Goal: Browse casually: Explore the website without a specific task or goal

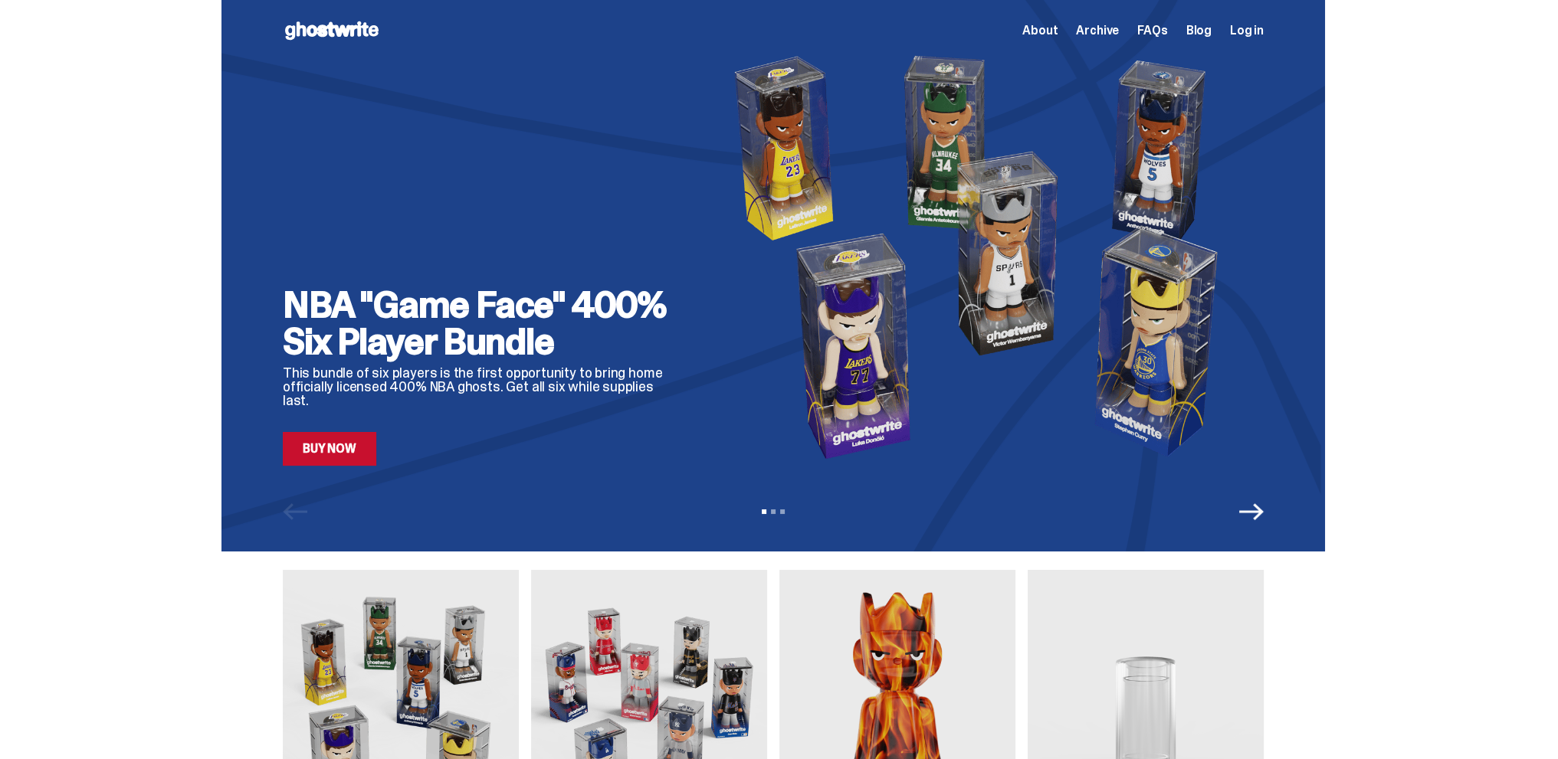
click at [320, 453] on link "Buy Now" at bounding box center [329, 449] width 93 height 34
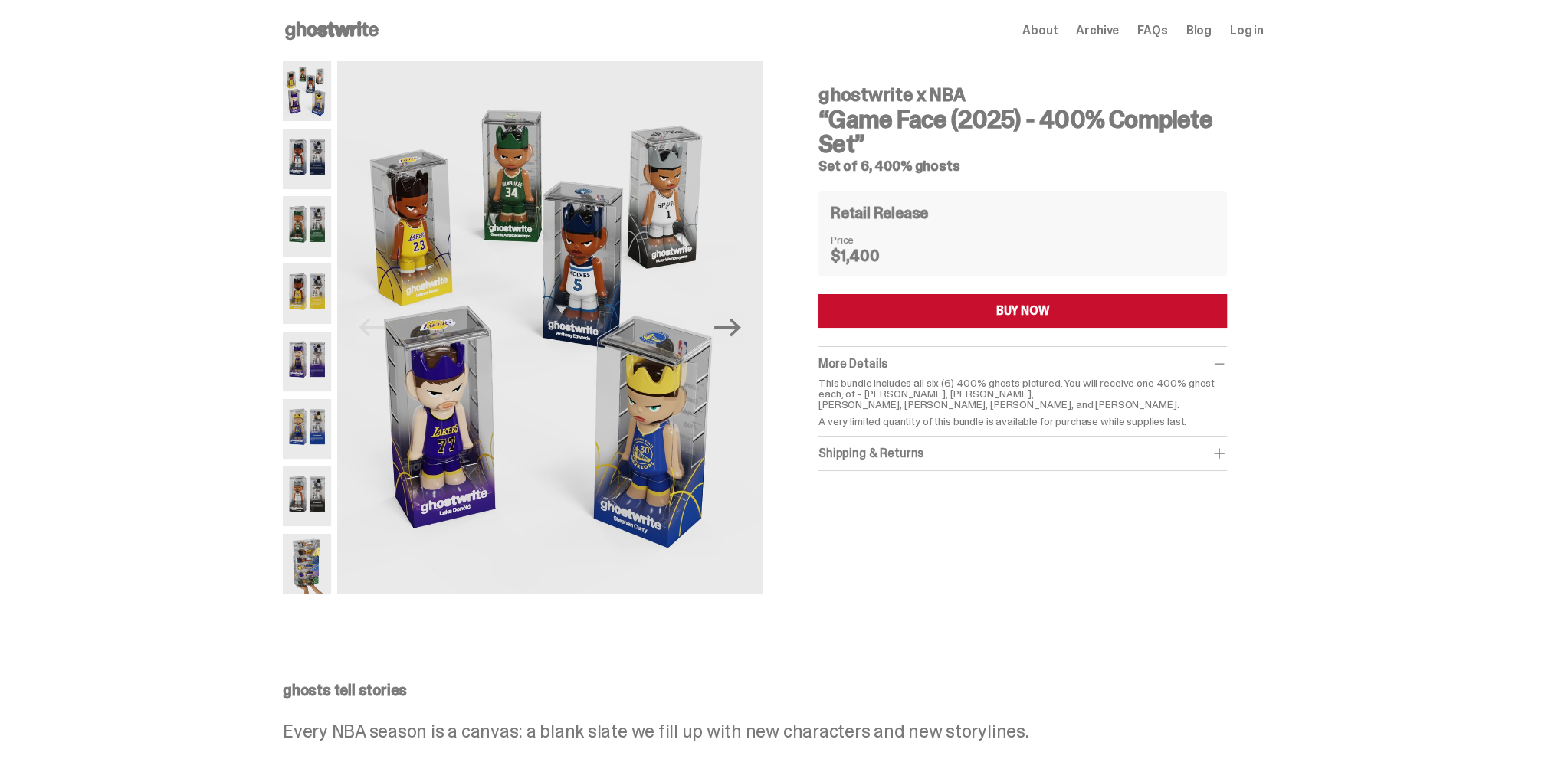
click at [920, 289] on div "ghostwrite x NBA “Game Face (2025) - 400% Complete Set” Set of 6, 400% ghosts R…" at bounding box center [1022, 273] width 408 height 398
click at [922, 303] on button "BUY NOW" at bounding box center [1022, 311] width 408 height 34
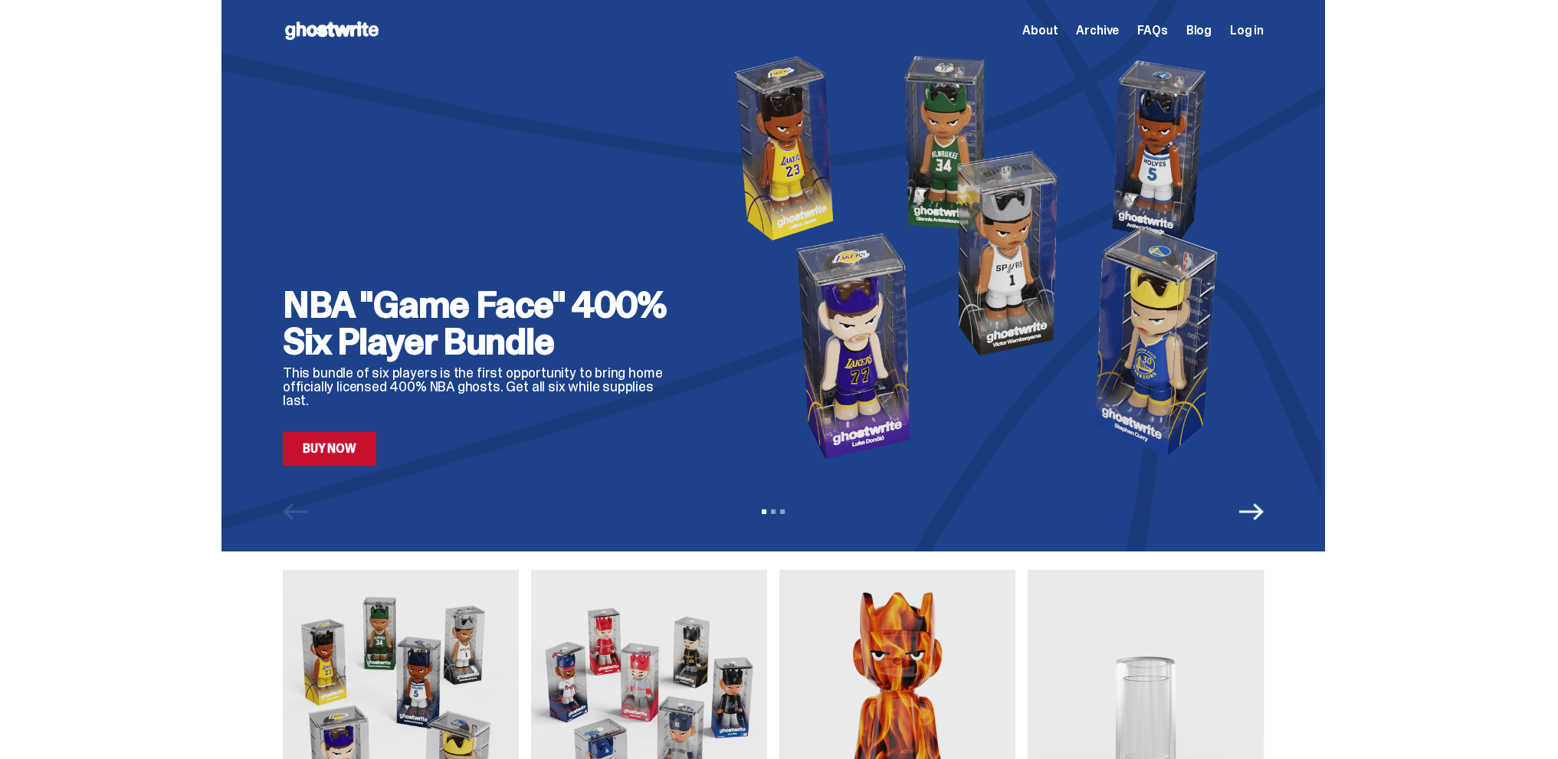
click at [372, 451] on link "Buy Now" at bounding box center [329, 449] width 93 height 34
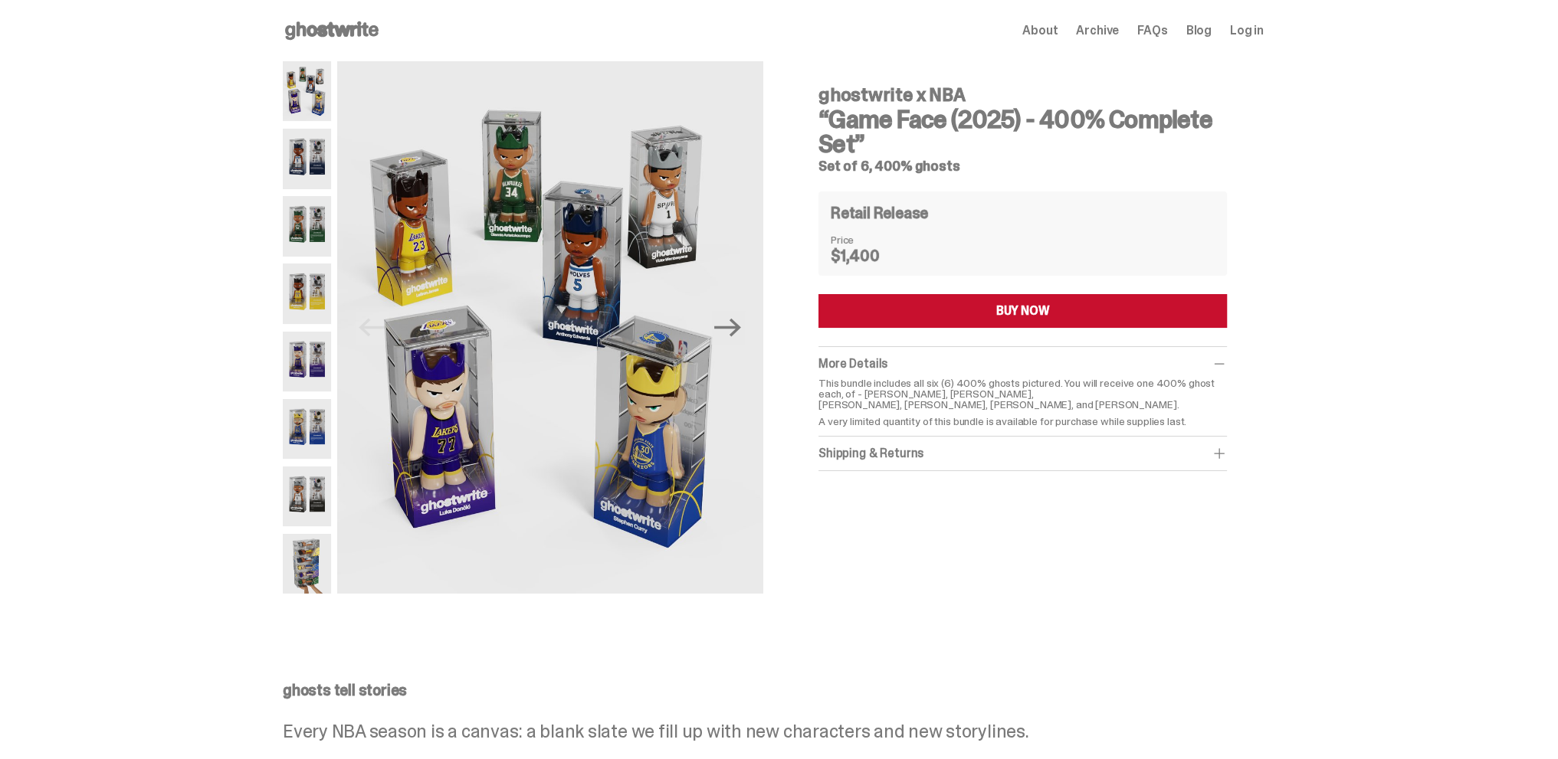
click at [912, 448] on div "Shipping & Returns" at bounding box center [1022, 453] width 408 height 15
click at [1109, 30] on span "Archive" at bounding box center [1097, 31] width 43 height 12
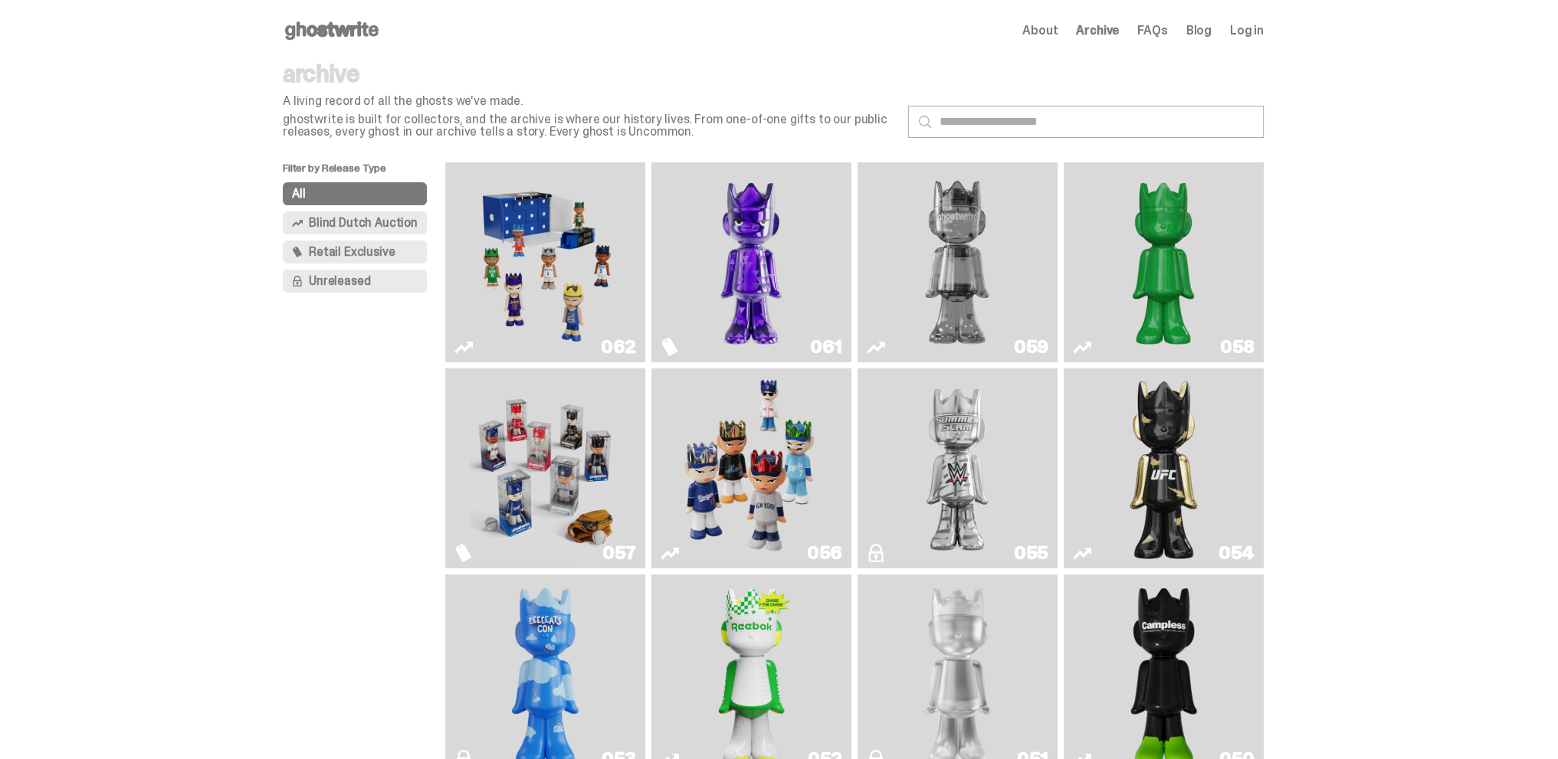
click at [555, 284] on img "Game Face (2025)" at bounding box center [545, 263] width 150 height 188
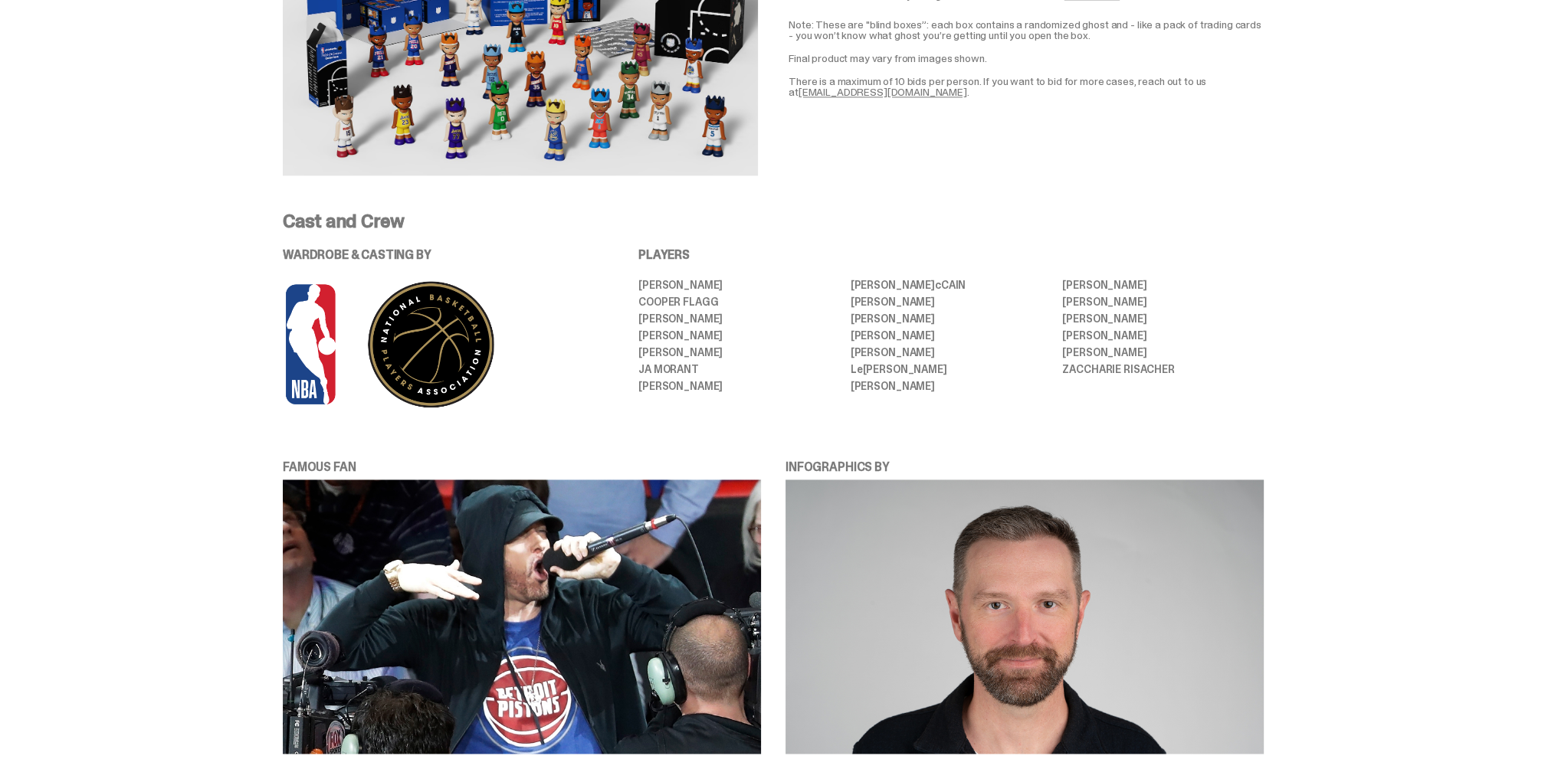
scroll to position [3065, 0]
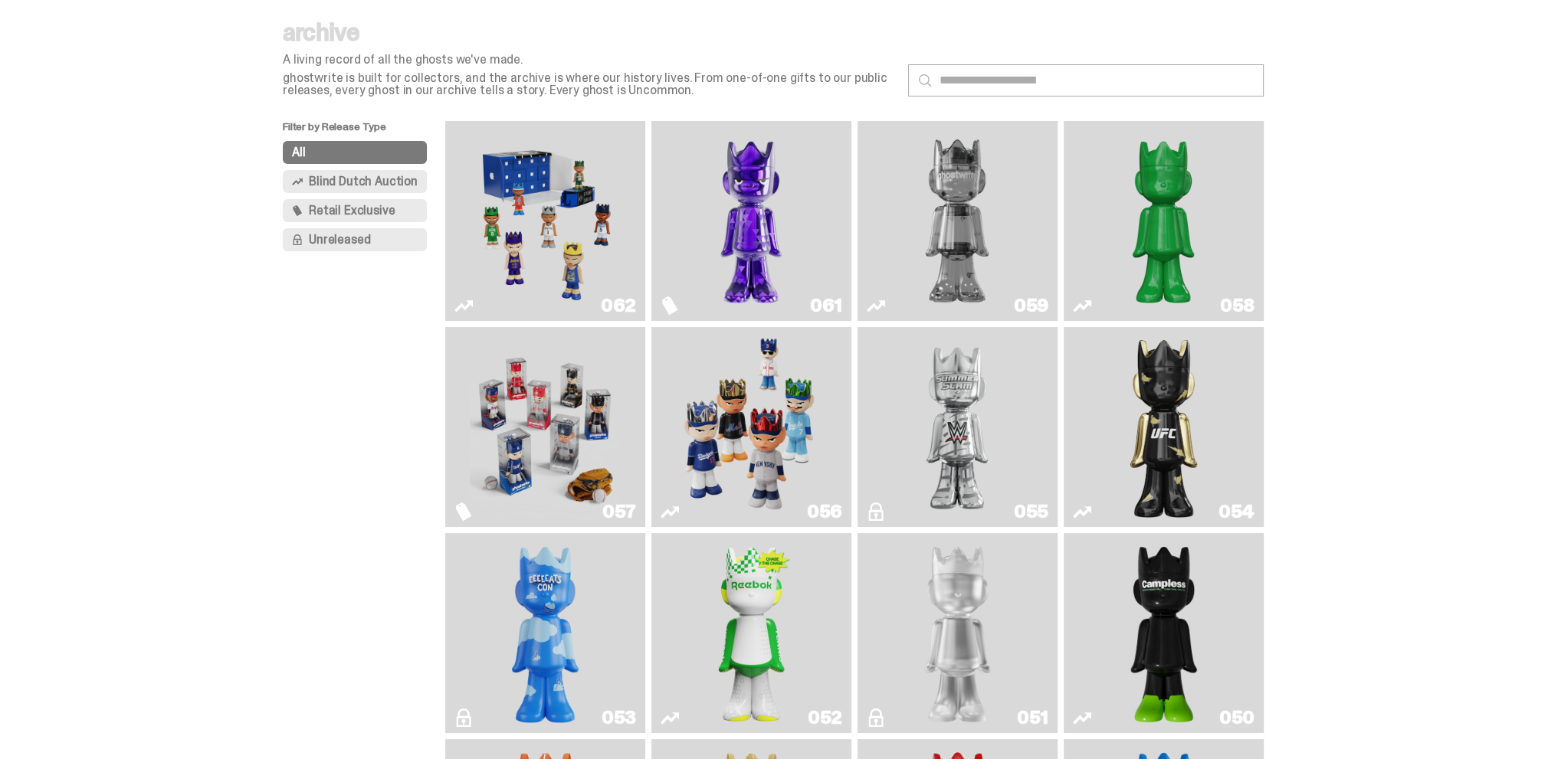
scroll to position [19, 0]
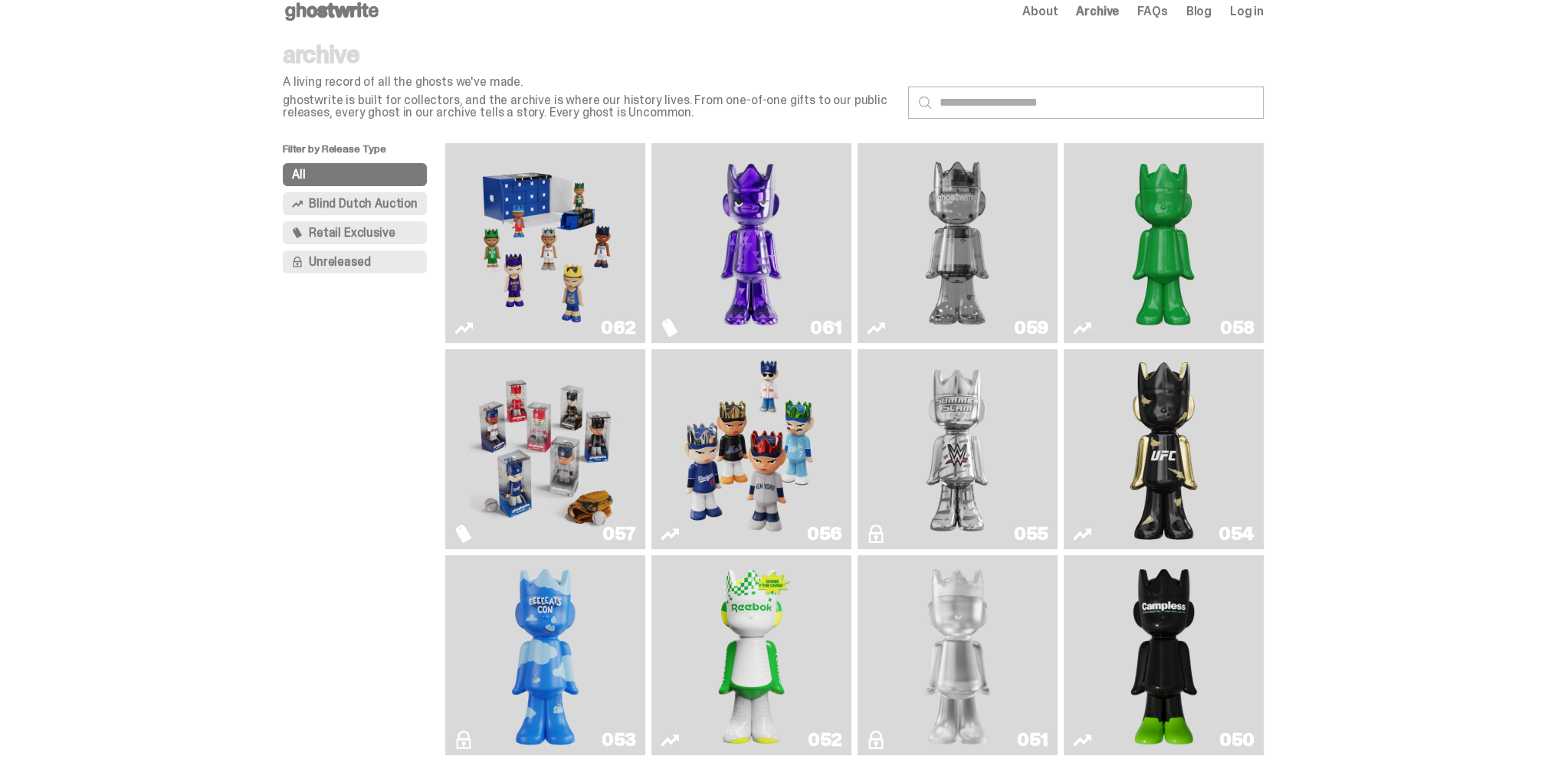
click at [772, 287] on img "Fantasy" at bounding box center [751, 243] width 150 height 188
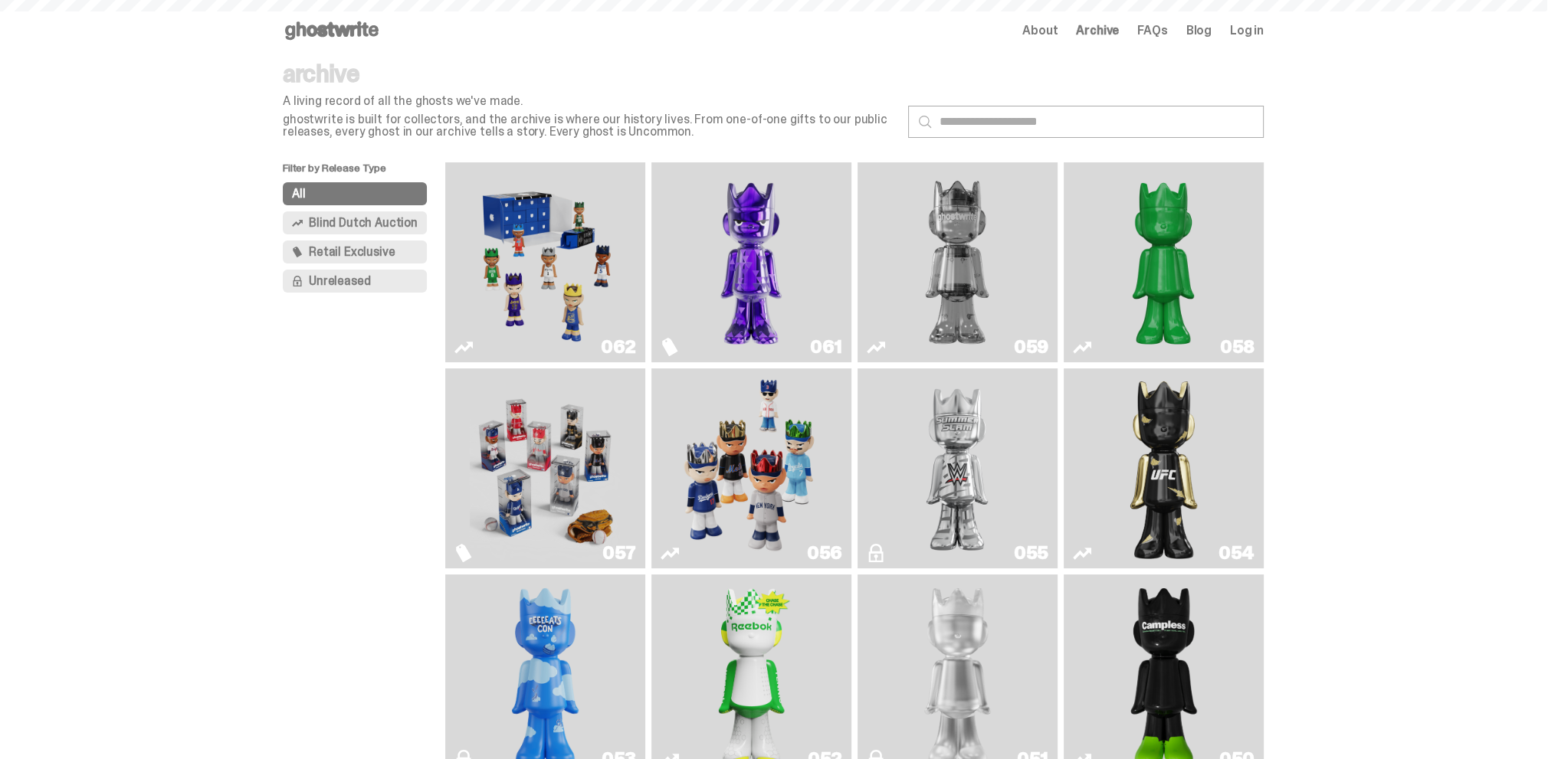
scroll to position [19, 0]
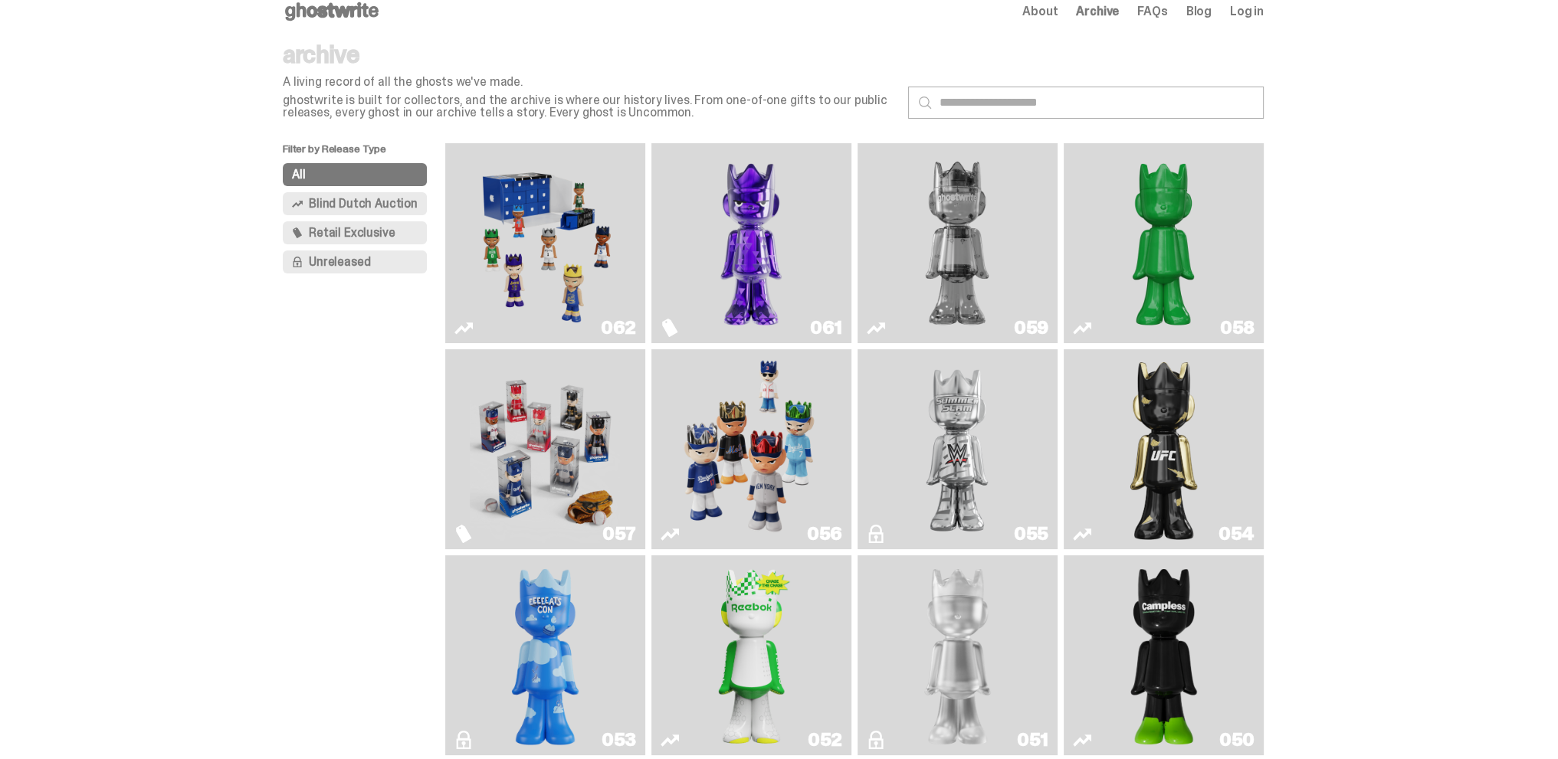
click at [512, 222] on img "Game Face (2025)" at bounding box center [545, 243] width 150 height 188
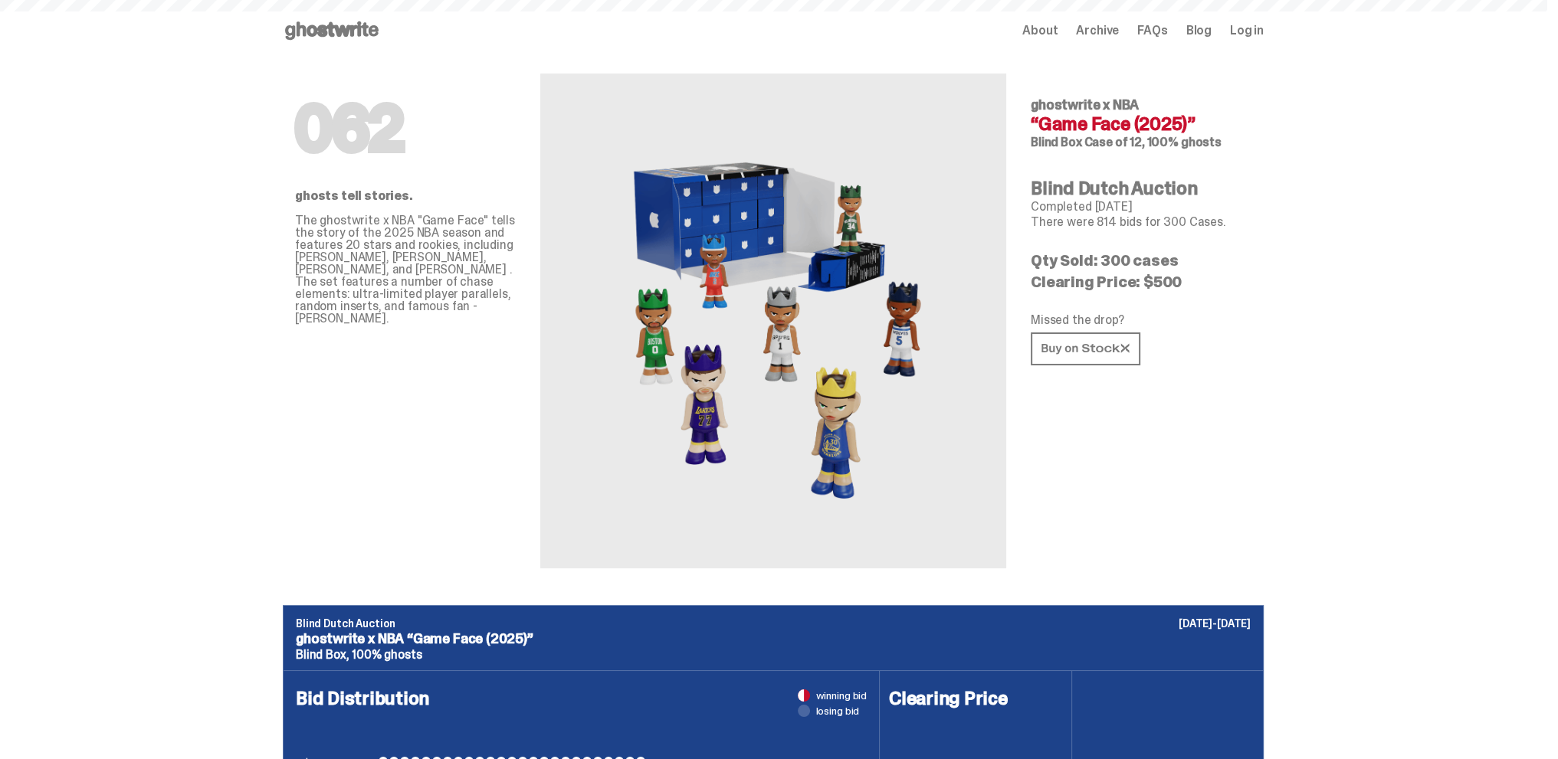
scroll to position [19, 0]
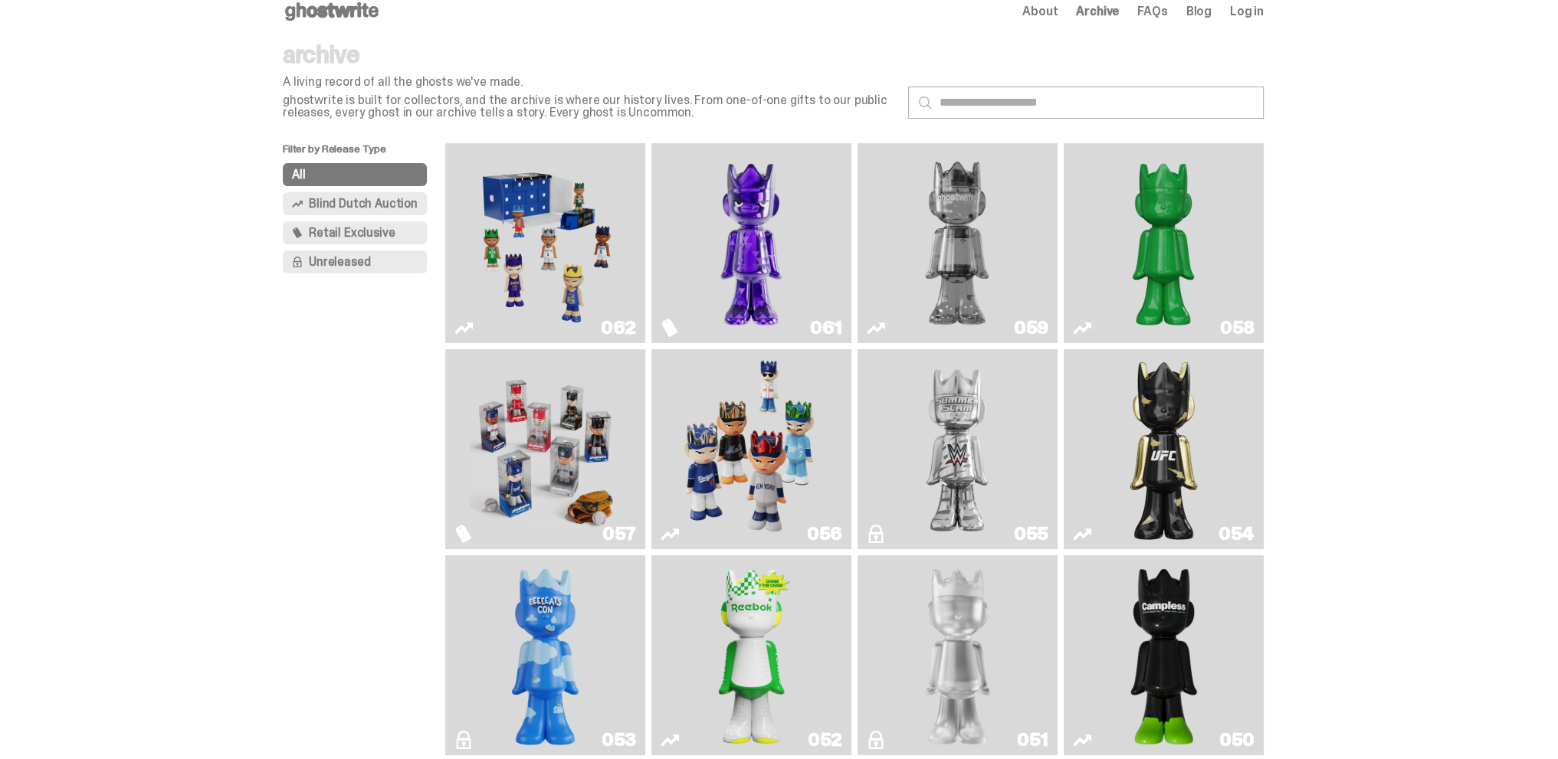
click at [923, 243] on img "Two" at bounding box center [957, 243] width 150 height 188
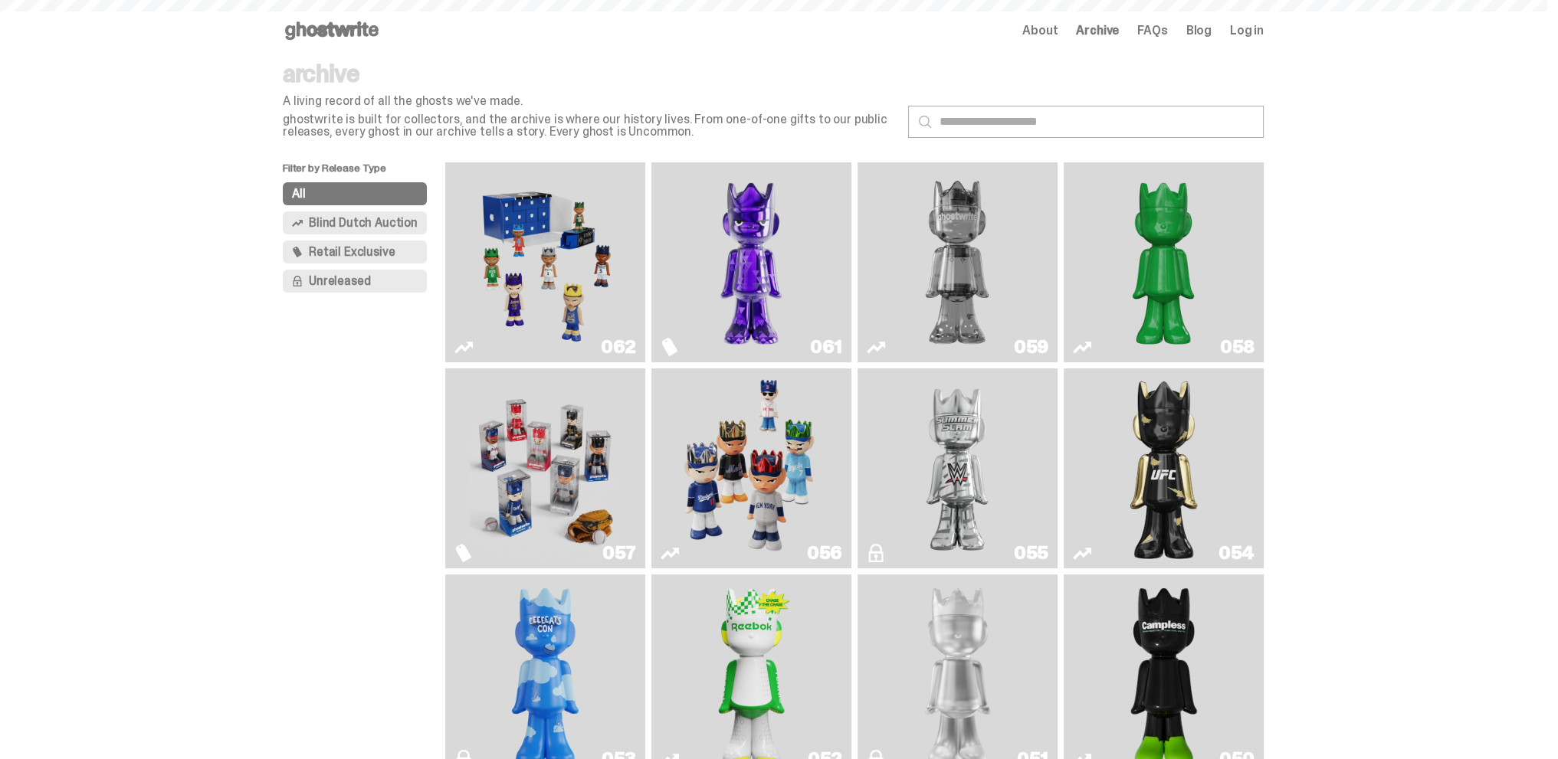
scroll to position [19, 0]
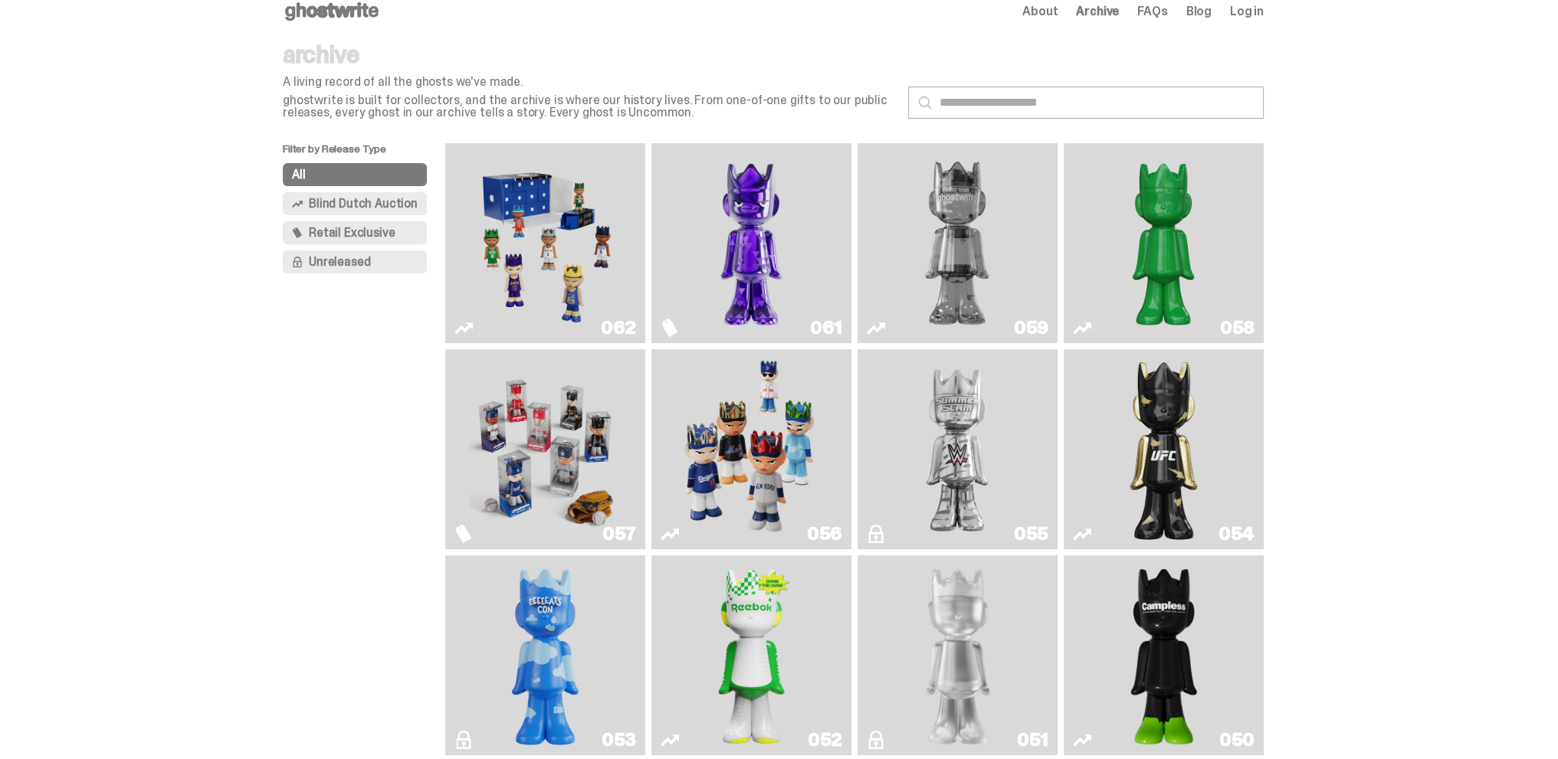
click at [1179, 247] on img "Schrödinger's ghost: Sunday Green" at bounding box center [1163, 243] width 150 height 188
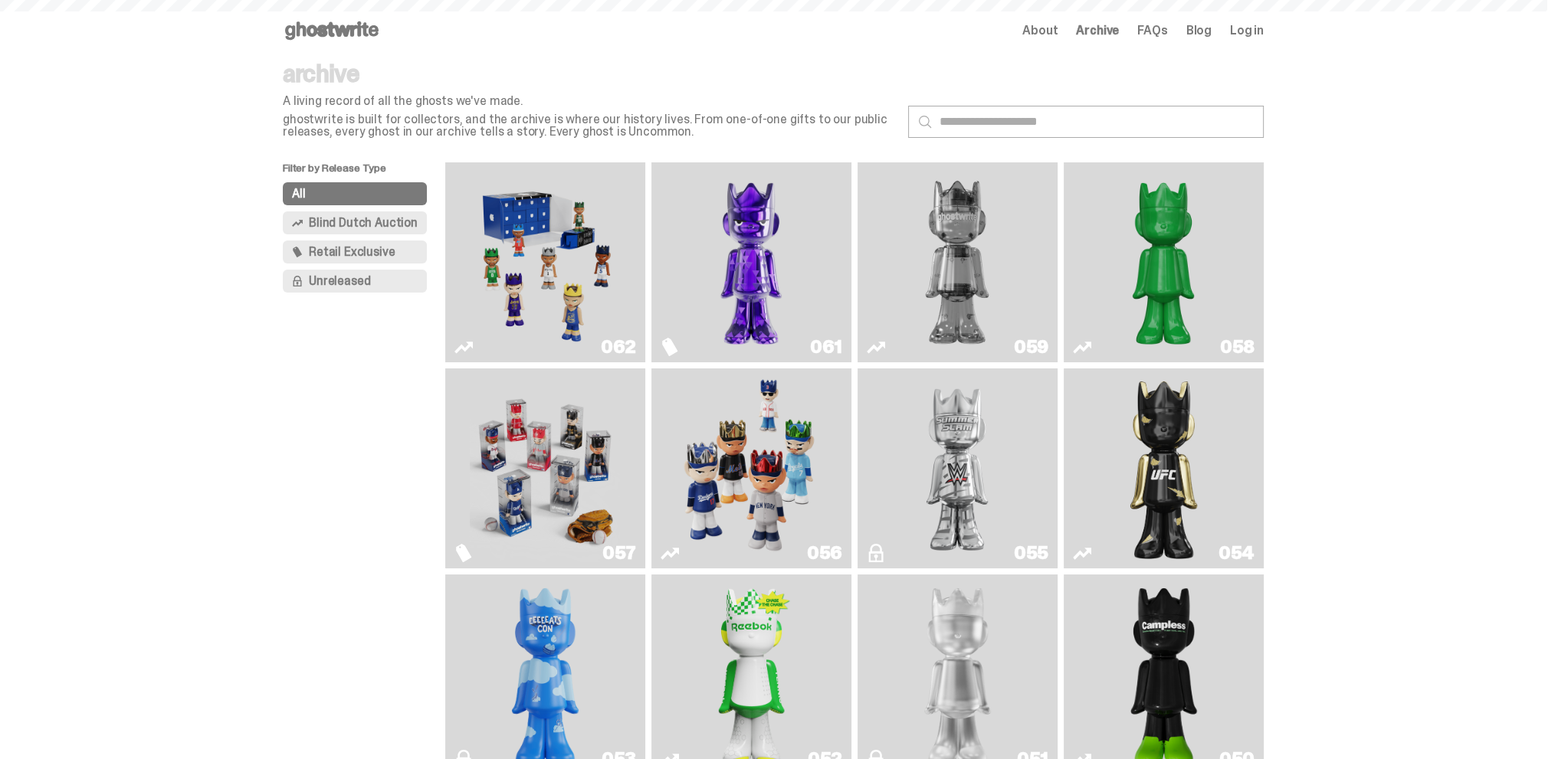
scroll to position [19, 0]
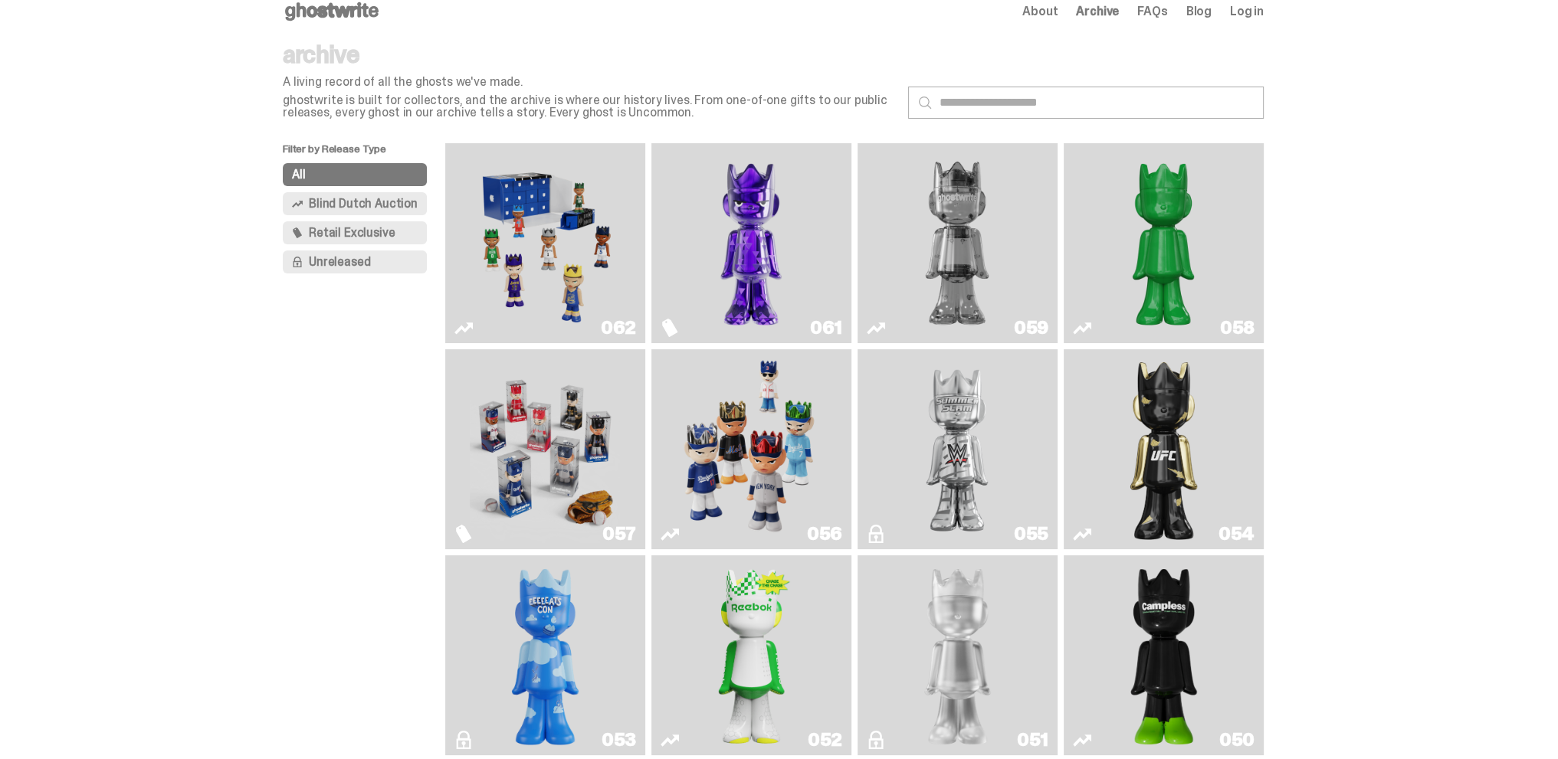
click at [571, 407] on img "Game Face (2025)" at bounding box center [545, 450] width 150 height 188
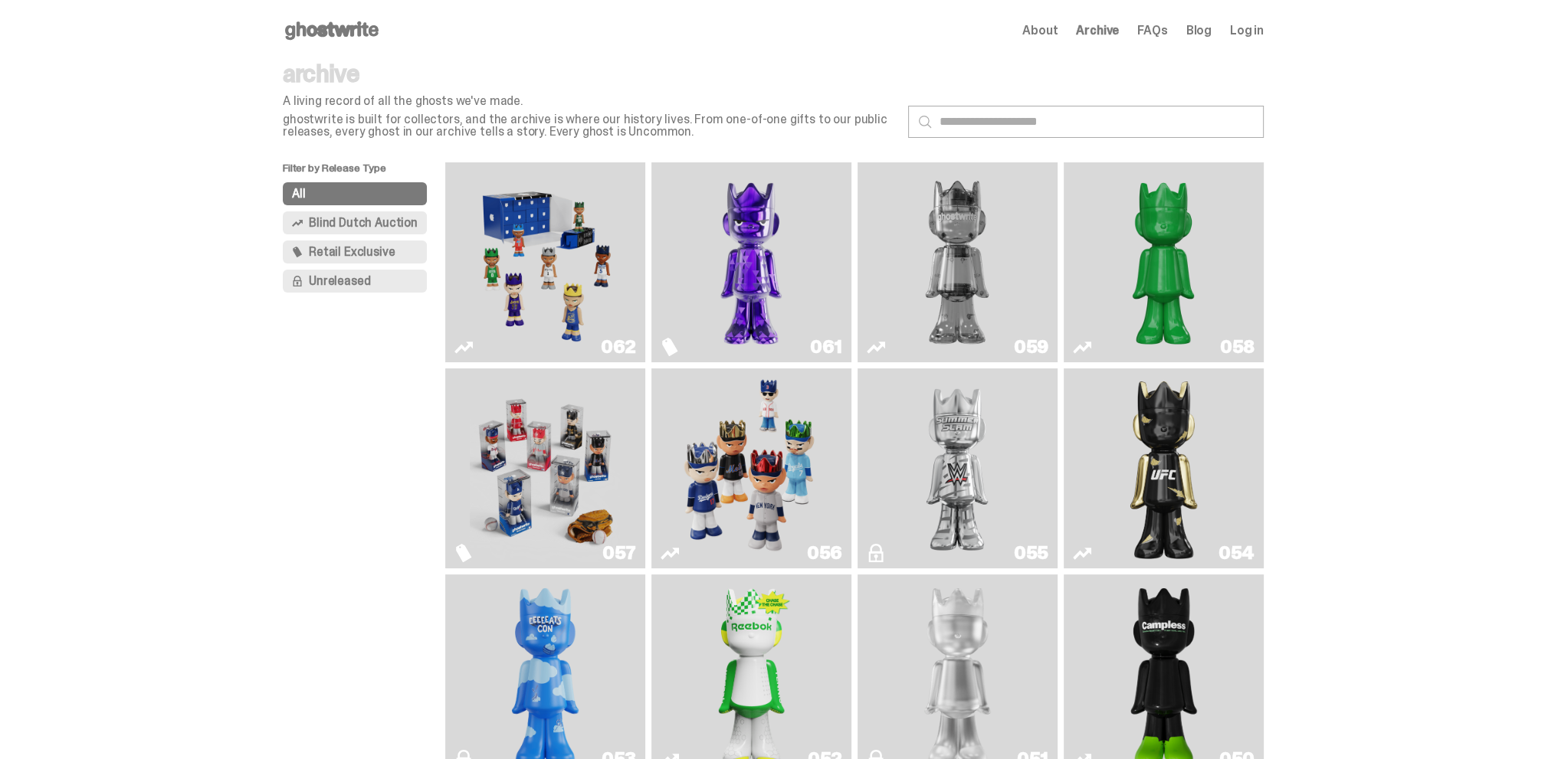
click at [353, 21] on icon at bounding box center [332, 30] width 98 height 25
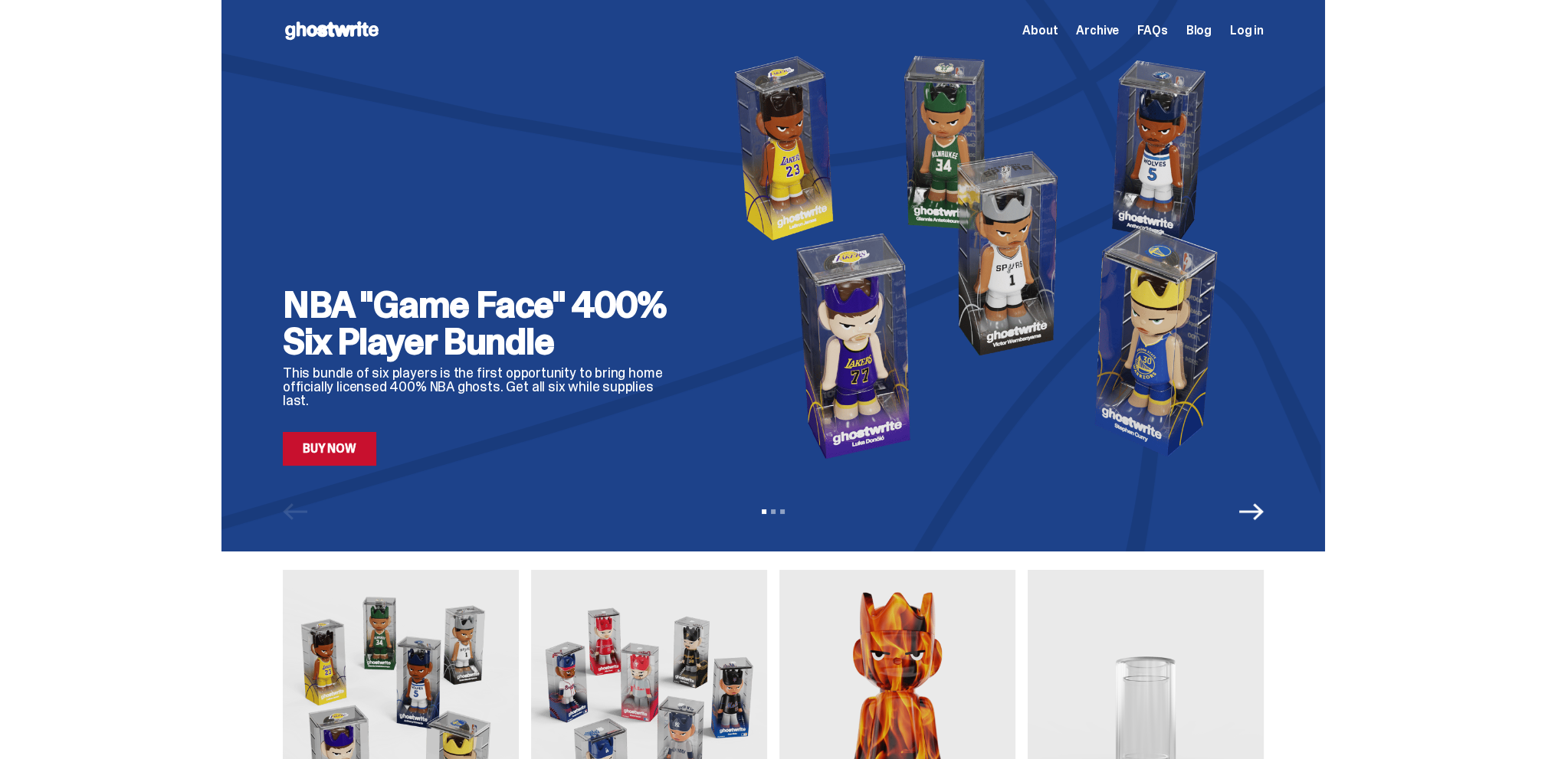
click at [373, 447] on link "Buy Now" at bounding box center [329, 449] width 93 height 34
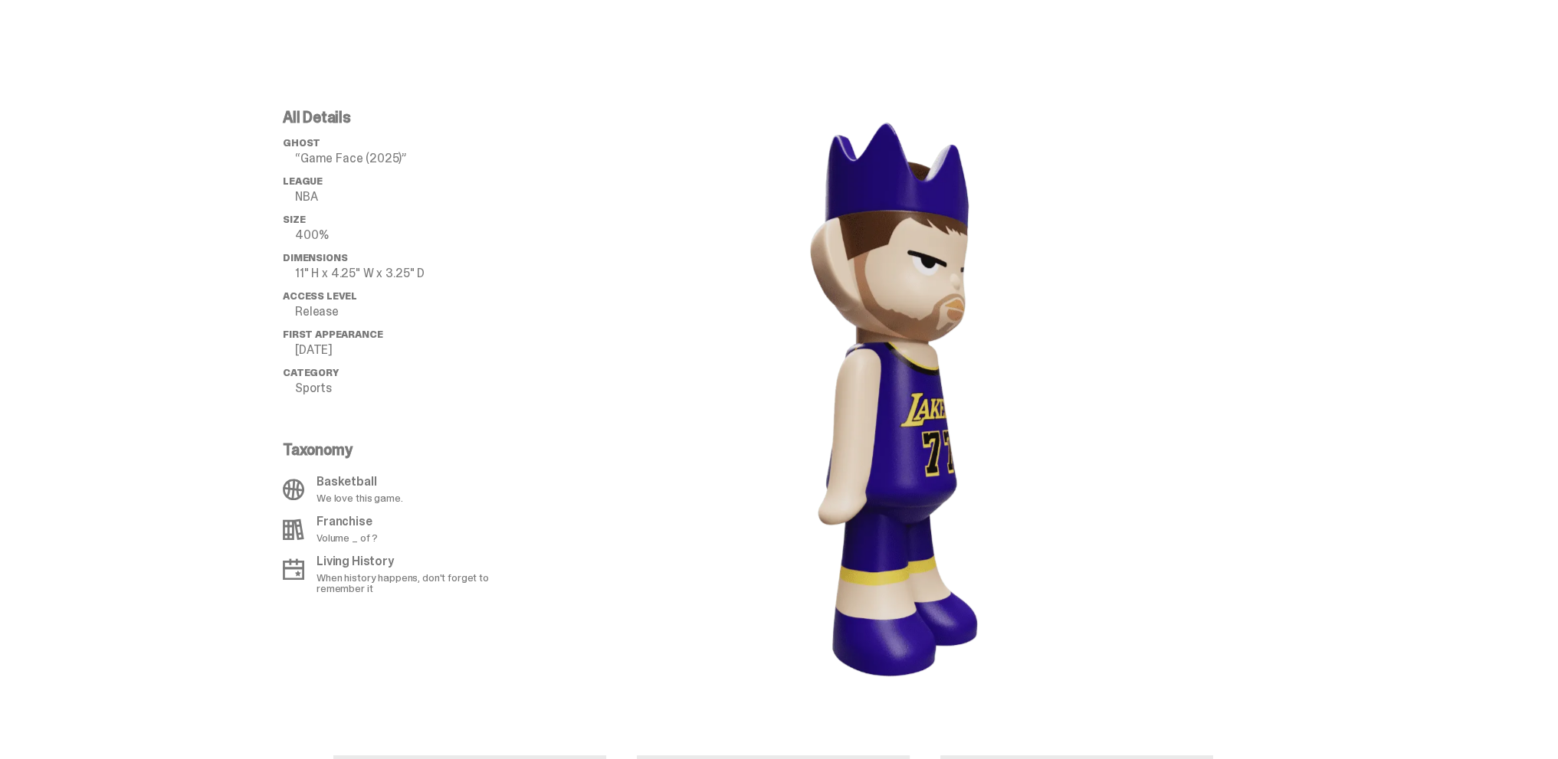
scroll to position [1073, 0]
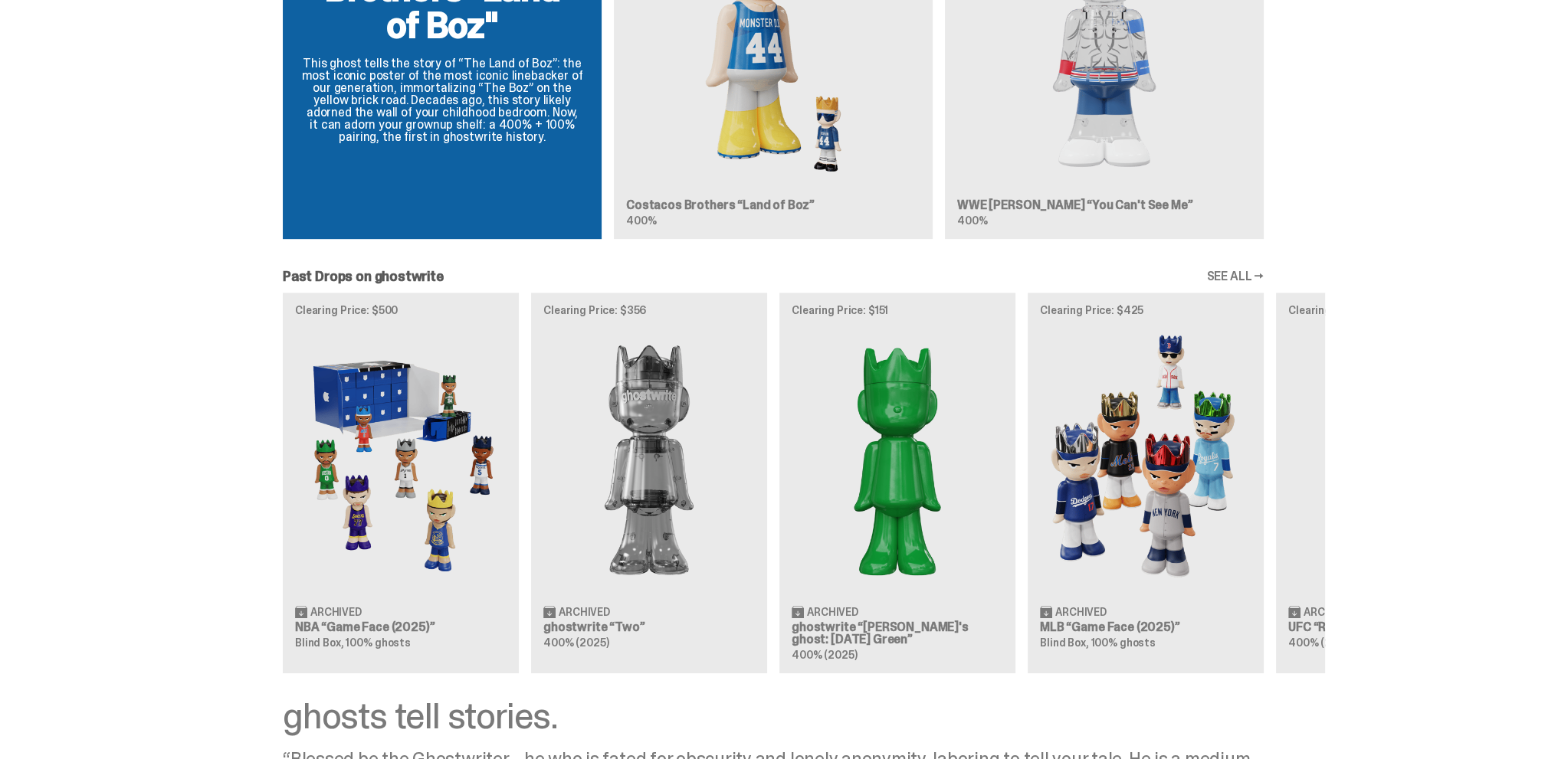
scroll to position [1223, 0]
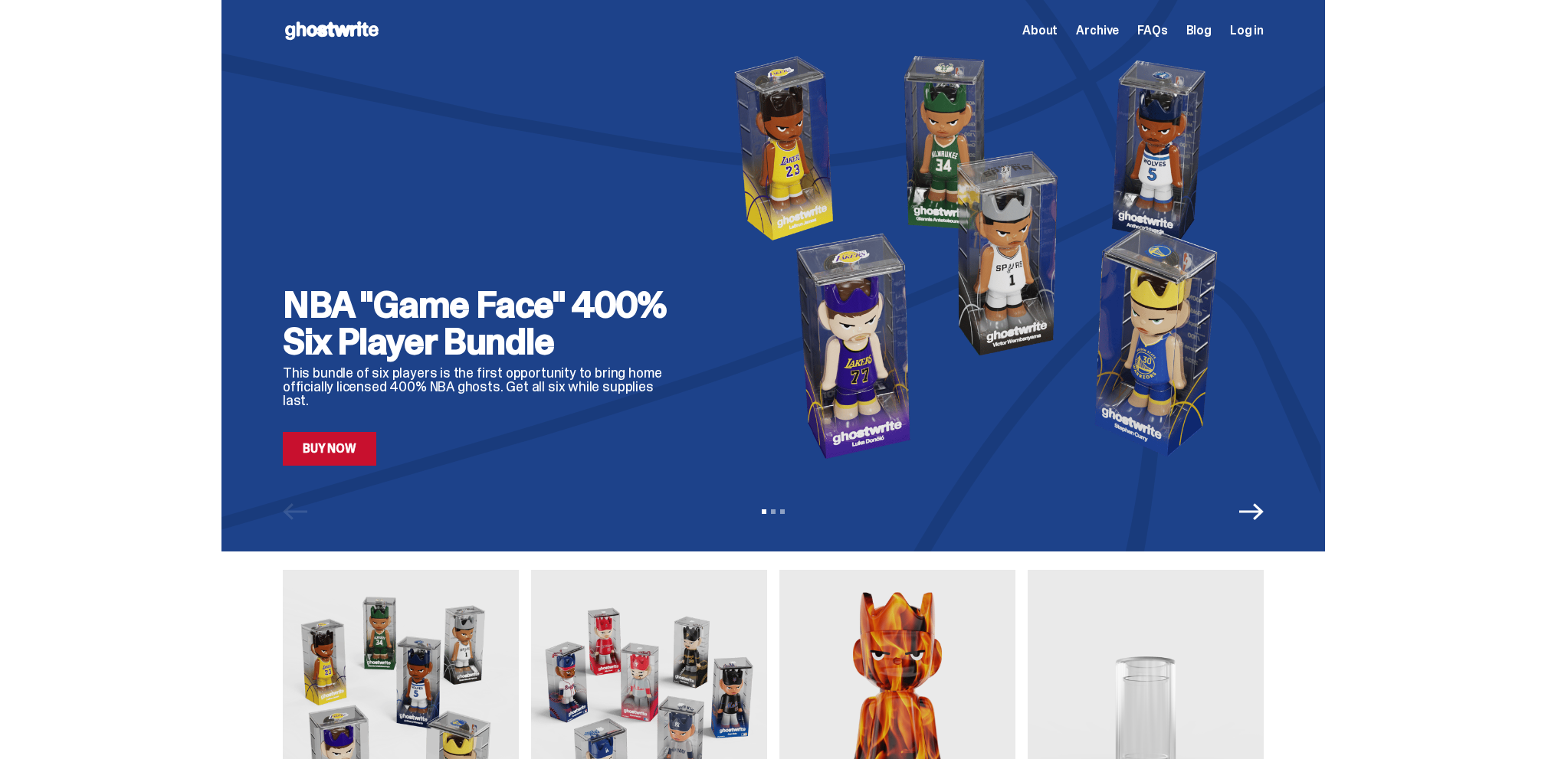
scroll to position [1226, 0]
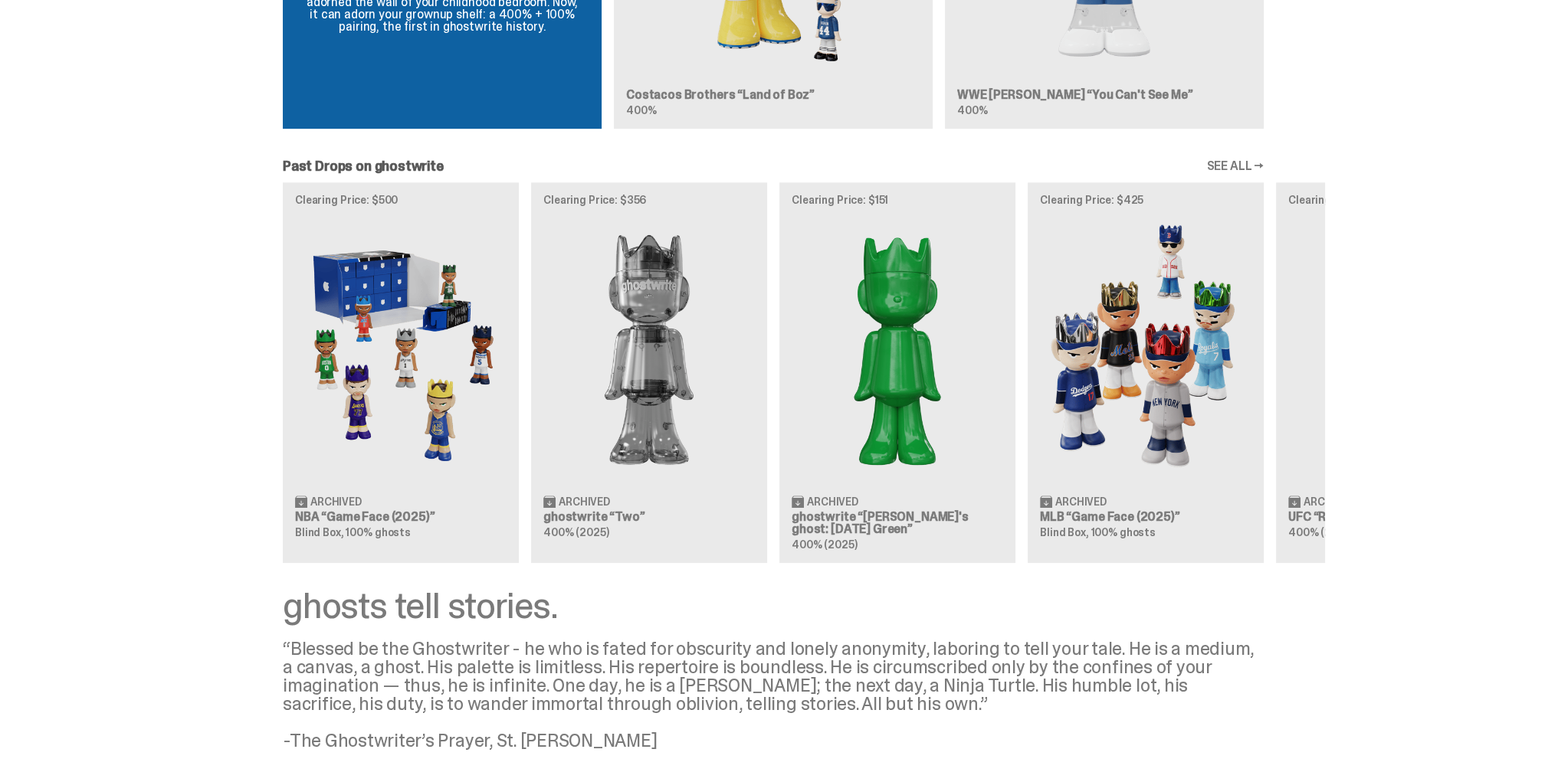
click at [1239, 168] on link "SEE ALL →" at bounding box center [1234, 166] width 57 height 12
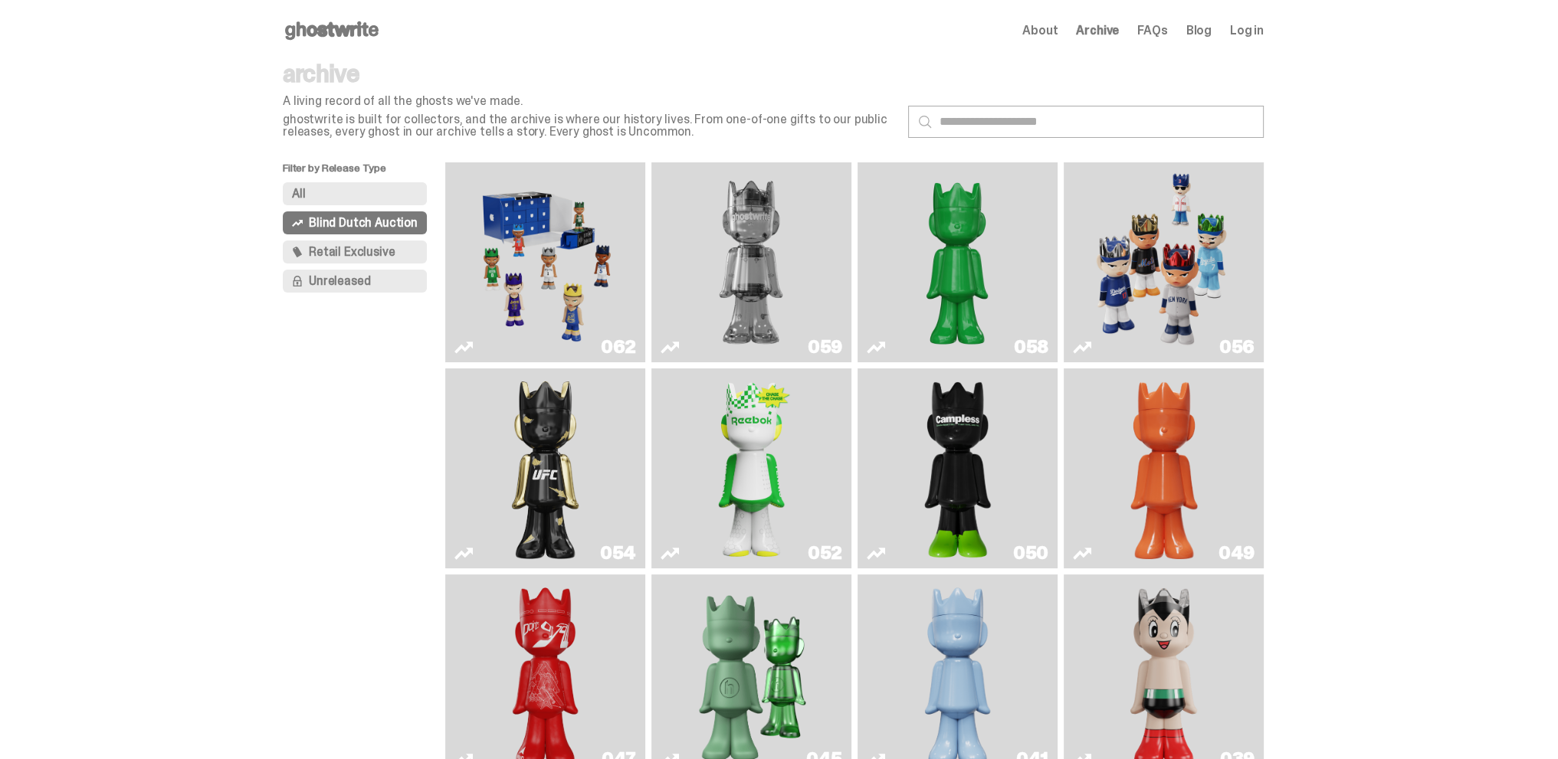
click at [373, 256] on span "Retail Exclusive" at bounding box center [352, 252] width 86 height 12
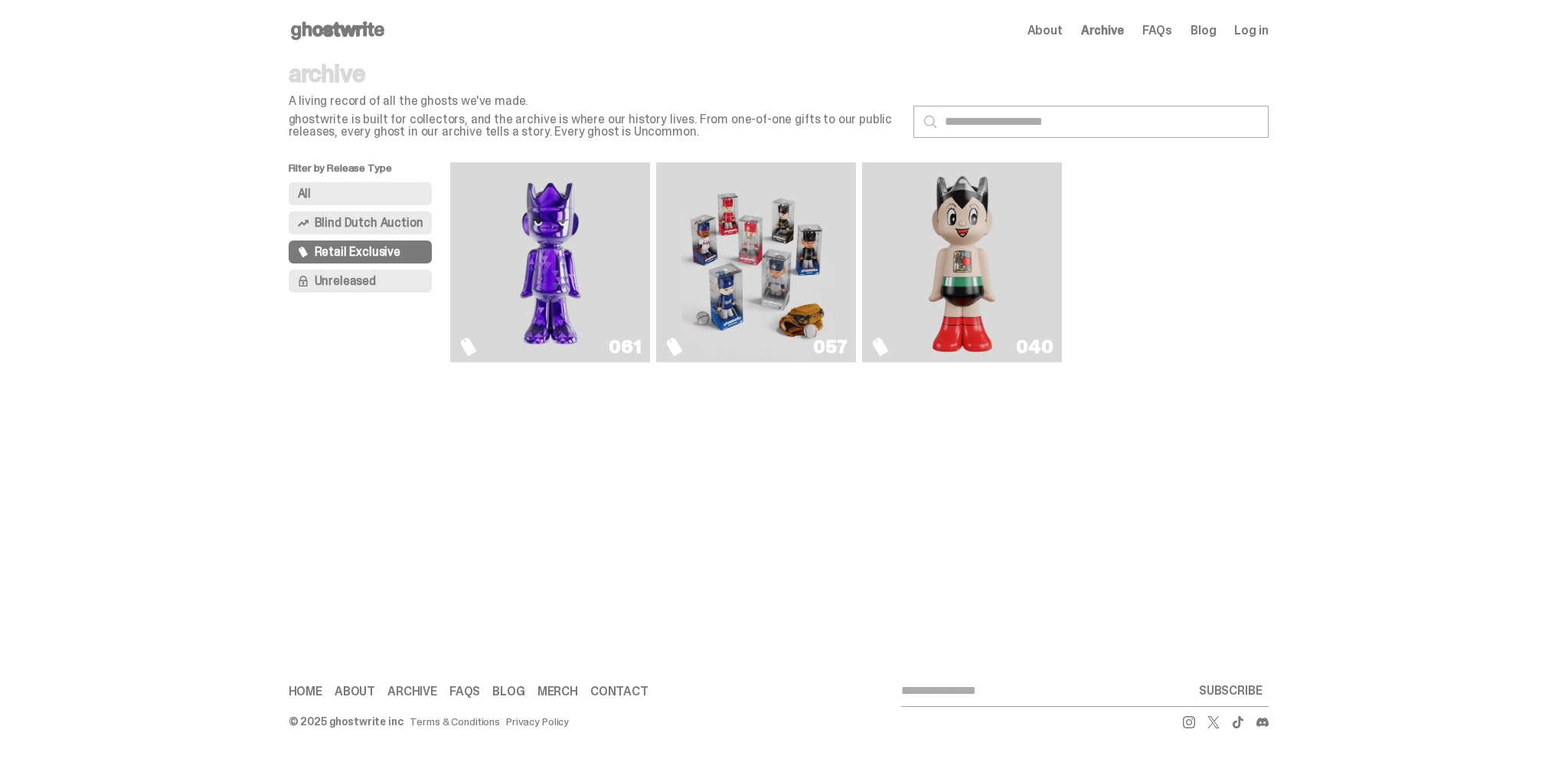
click at [969, 217] on img "Astro Boy (Heart)" at bounding box center [962, 263] width 81 height 188
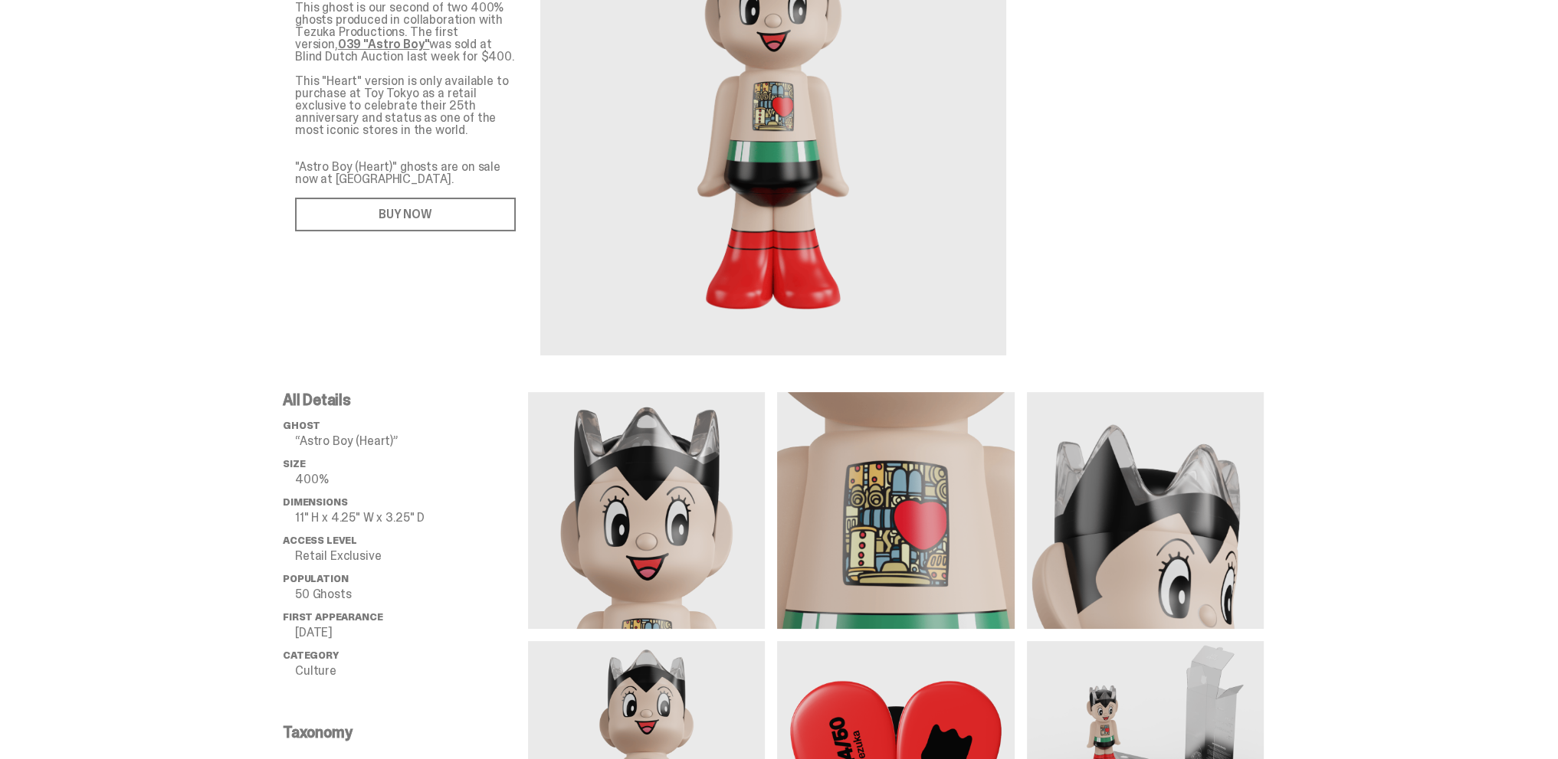
scroll to position [230, 0]
